Goal: Information Seeking & Learning: Learn about a topic

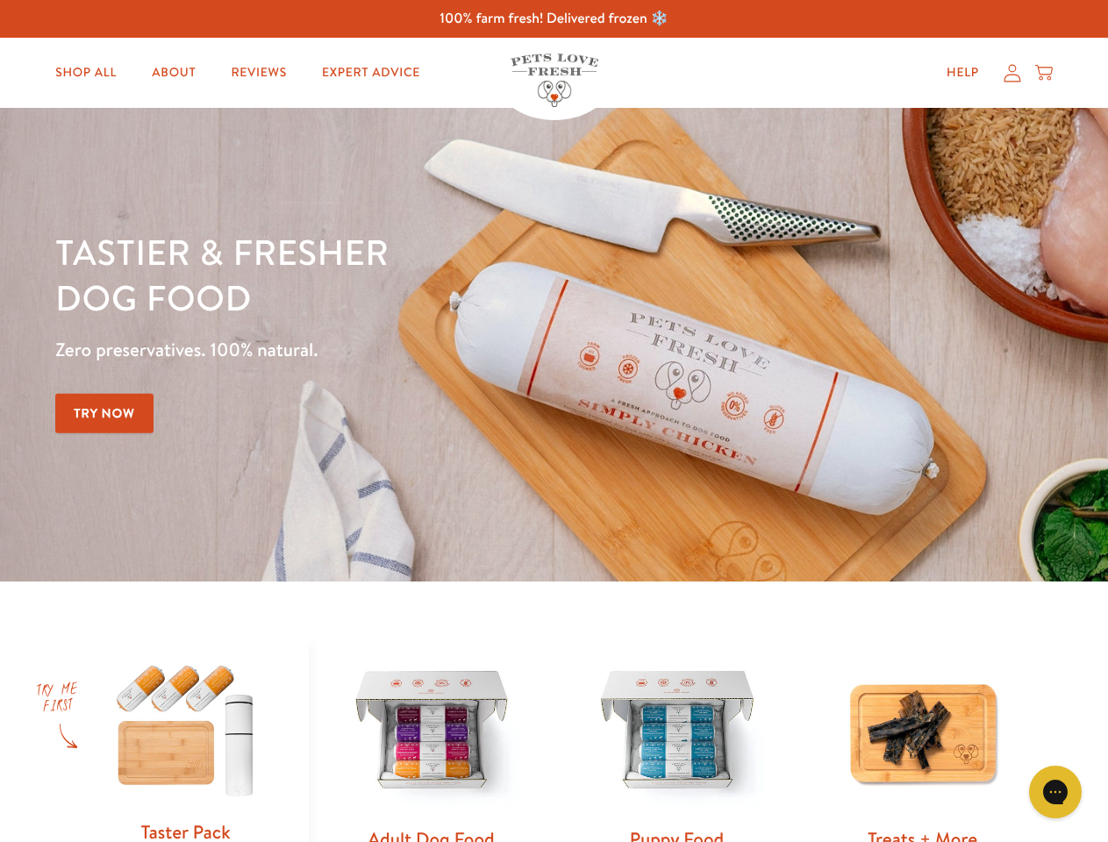
click at [554, 421] on div "Tastier & fresher dog food Zero preservatives. 100% natural. Try Now" at bounding box center [387, 345] width 665 height 232
click at [1055, 792] on icon "Gorgias live chat" at bounding box center [1055, 791] width 17 height 17
